Goal: Task Accomplishment & Management: Complete application form

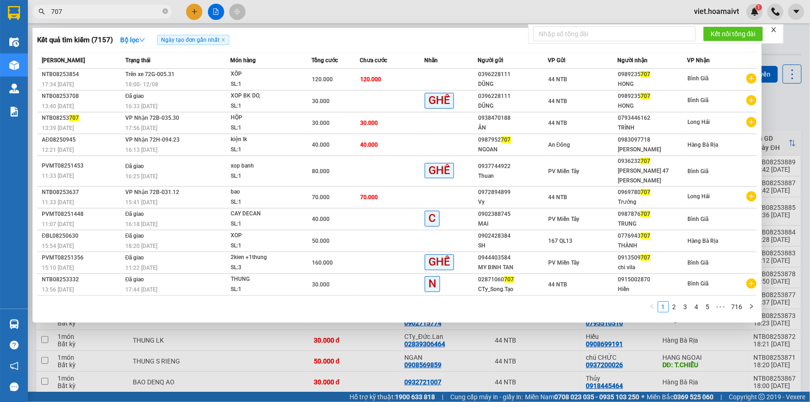
click at [201, 9] on div at bounding box center [405, 201] width 810 height 402
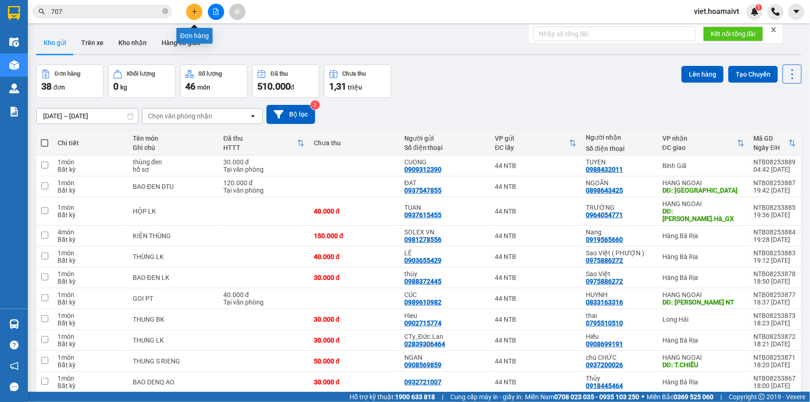
click at [200, 10] on button at bounding box center [194, 12] width 16 height 16
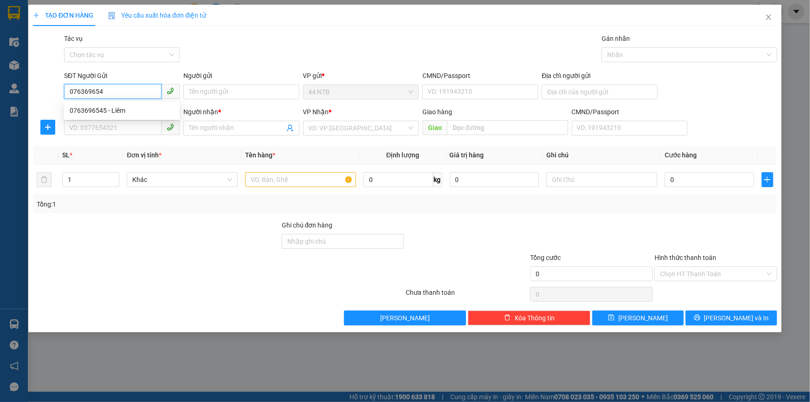
type input "0763696545"
click at [102, 108] on div "0763696545 - Liêm" at bounding box center [122, 110] width 104 height 10
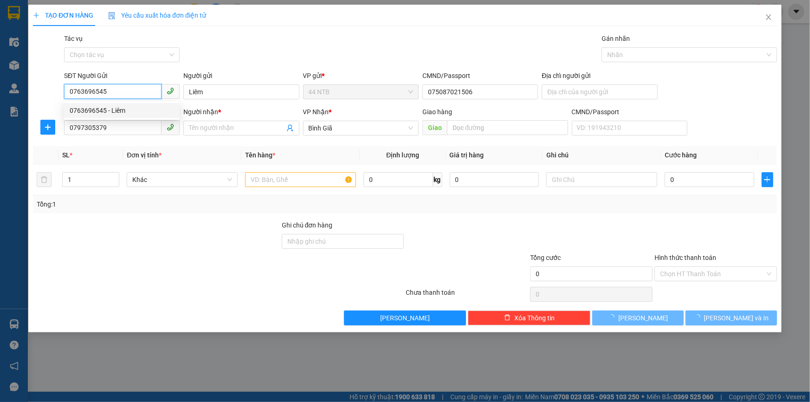
type input "Liêm"
type input "075087021506"
type input "0797305379"
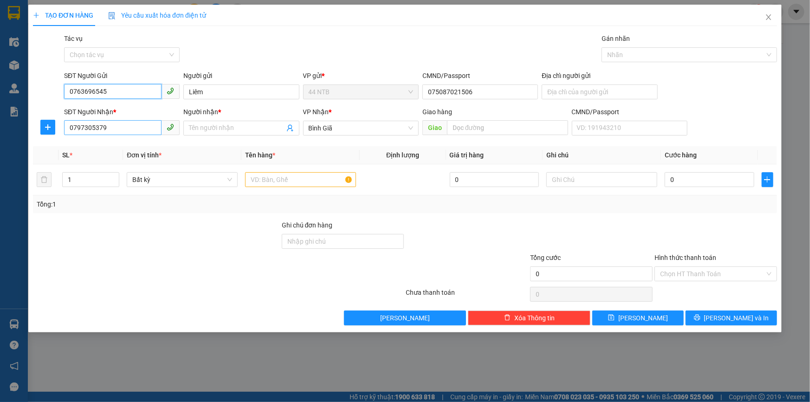
type input "0763696545"
drag, startPoint x: 115, startPoint y: 123, endPoint x: 35, endPoint y: 123, distance: 79.8
click at [35, 123] on div "SĐT Người Nhận * 0797305379 0797305379 Người nhận * Tên người nhận VP Nhận * Bi…" at bounding box center [405, 123] width 746 height 32
type input "0932858796"
click at [268, 127] on input "Người nhận *" at bounding box center [236, 128] width 95 height 10
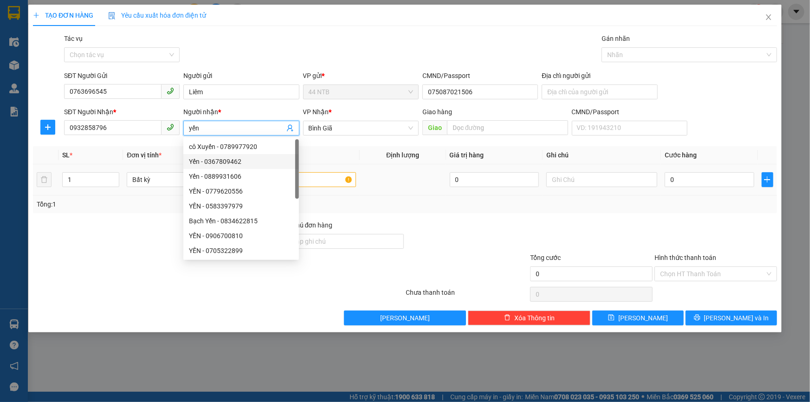
type input "yến"
click at [336, 179] on input "text" at bounding box center [300, 179] width 111 height 15
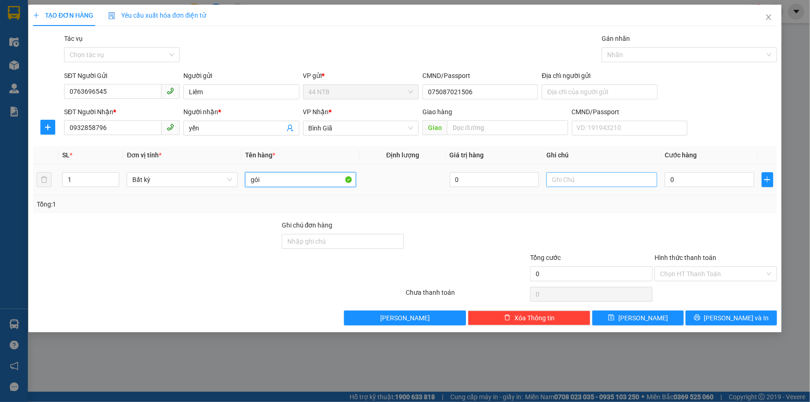
type input "gói"
click at [548, 183] on input "text" at bounding box center [601, 179] width 111 height 15
type input "mực in"
click at [682, 177] on input "0" at bounding box center [710, 179] width 90 height 15
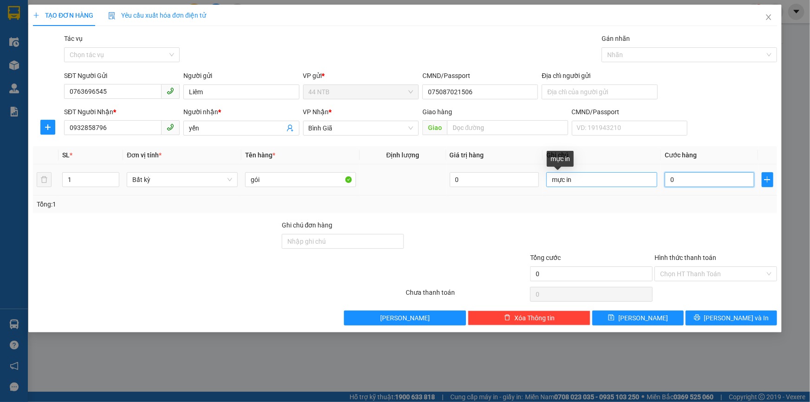
type input "3"
type input "30"
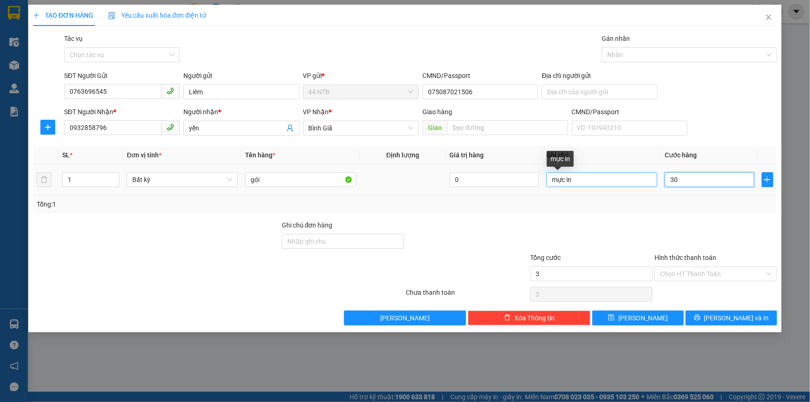
type input "30"
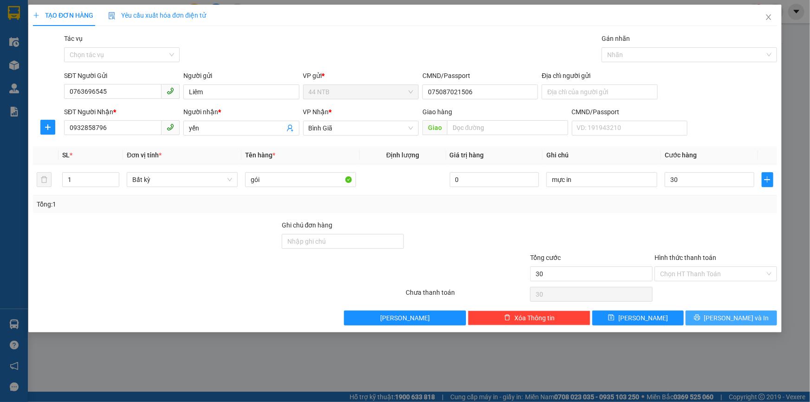
type input "30.000"
drag, startPoint x: 733, startPoint y: 315, endPoint x: 700, endPoint y: 272, distance: 53.6
click at [733, 314] on span "[PERSON_NAME] và In" at bounding box center [736, 318] width 65 height 10
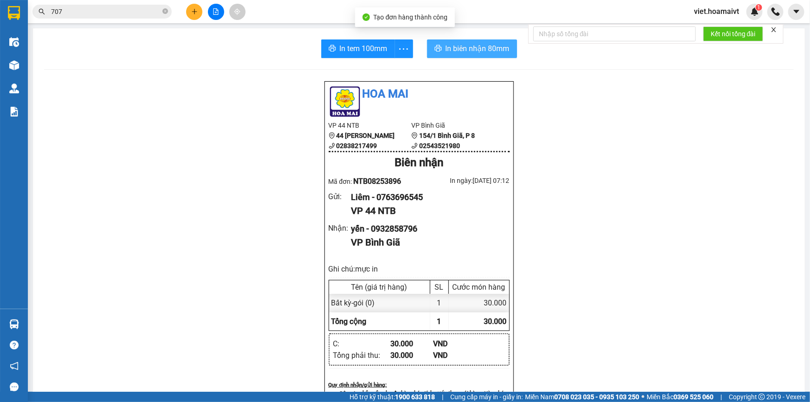
click at [478, 41] on button "In biên nhận 80mm" at bounding box center [472, 48] width 90 height 19
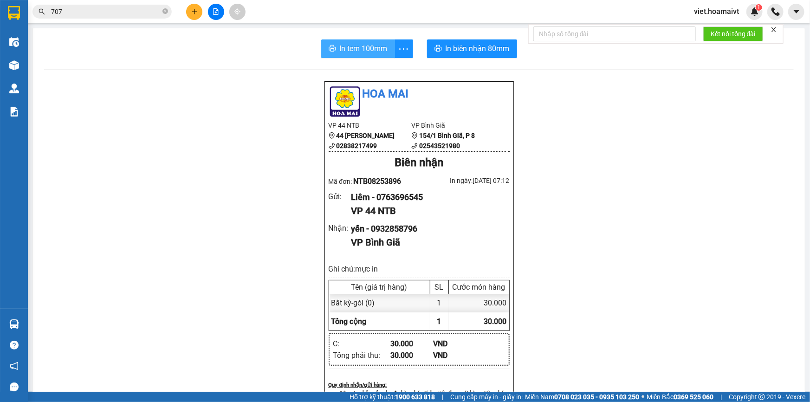
click at [360, 50] on span "In tem 100mm" at bounding box center [364, 49] width 48 height 12
